Goal: Find contact information: Find contact information

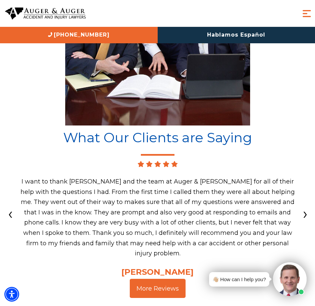
scroll to position [3828, 0]
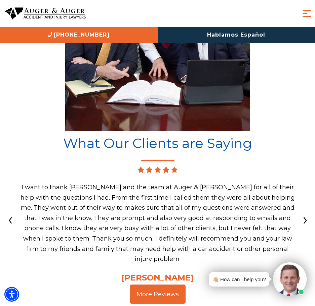
click at [305, 11] on span "Menu" at bounding box center [307, 14] width 12 height 12
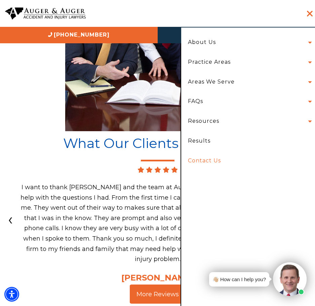
click at [203, 162] on link "Contact Us" at bounding box center [248, 161] width 130 height 20
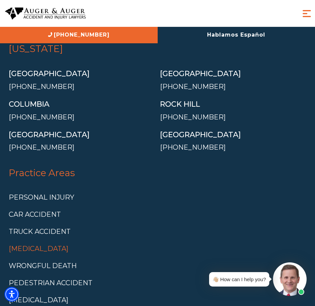
scroll to position [3313, 0]
